Goal: Task Accomplishment & Management: Use online tool/utility

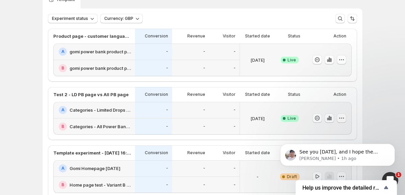
scroll to position [46, 0]
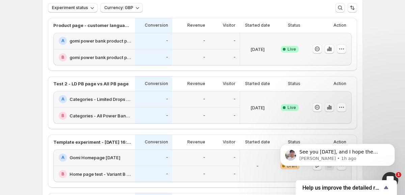
click at [328, 107] on icon "button" at bounding box center [329, 107] width 7 height 7
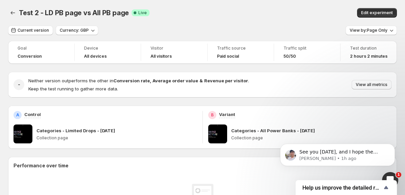
click at [371, 34] on button "View by: Page Only" at bounding box center [370, 30] width 51 height 9
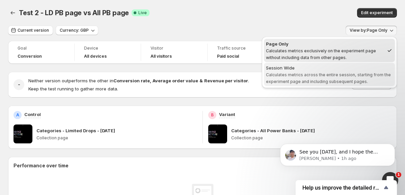
click at [364, 74] on span "Calculates metrics across the entire session, starting from the experiment page…" at bounding box center [328, 78] width 125 height 12
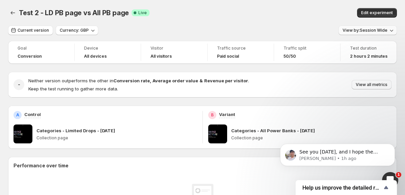
click at [362, 33] on span "View by: Session Wide" at bounding box center [364, 30] width 45 height 5
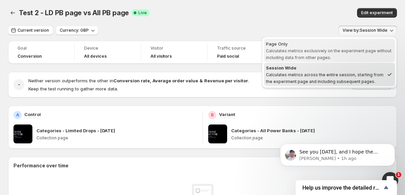
click at [356, 56] on span "Page Only Calculates metrics exclusively on the experiment page without includi…" at bounding box center [329, 50] width 127 height 20
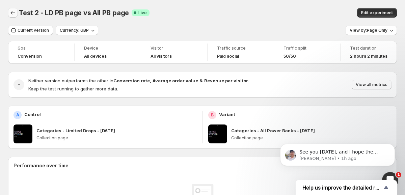
click at [14, 13] on icon "Back" at bounding box center [13, 12] width 4 height 3
